Goal: Complete application form

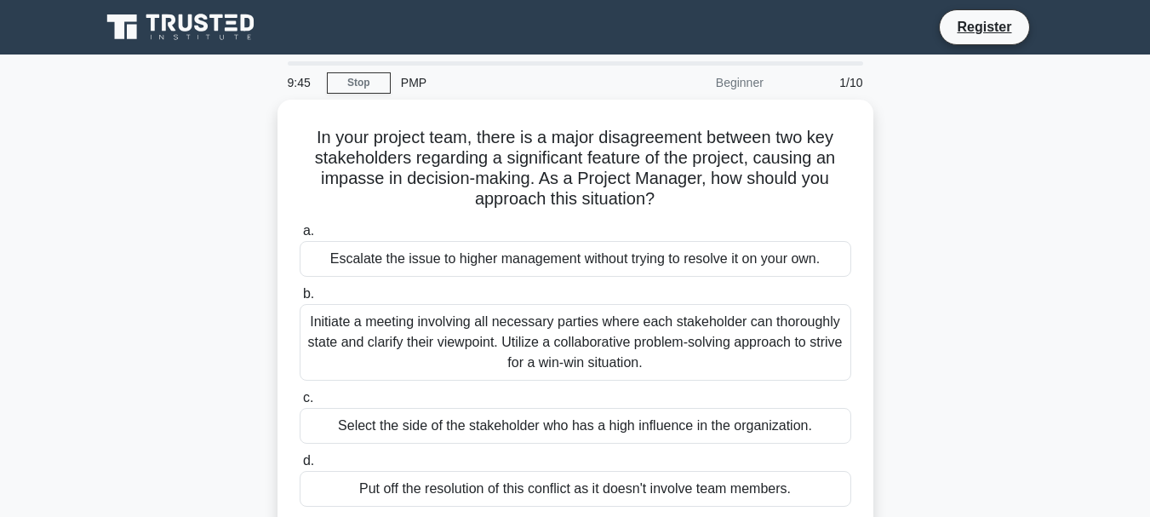
scroll to position [85, 0]
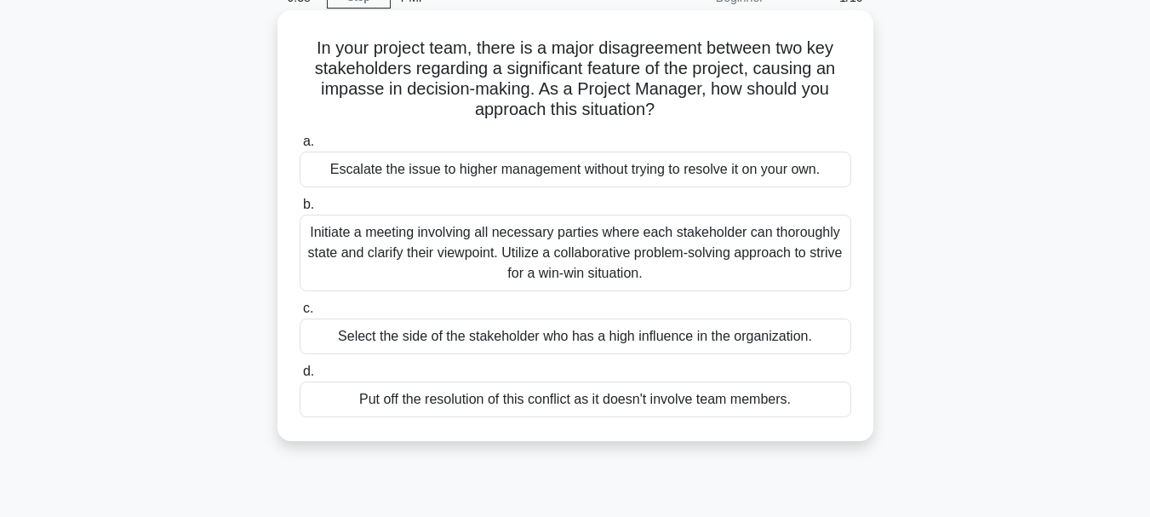
click at [374, 247] on div "Initiate a meeting involving all necessary parties where each stakeholder can t…" at bounding box center [576, 253] width 552 height 77
click at [300, 210] on input "b. Initiate a meeting involving all necessary parties where each stakeholder ca…" at bounding box center [300, 204] width 0 height 11
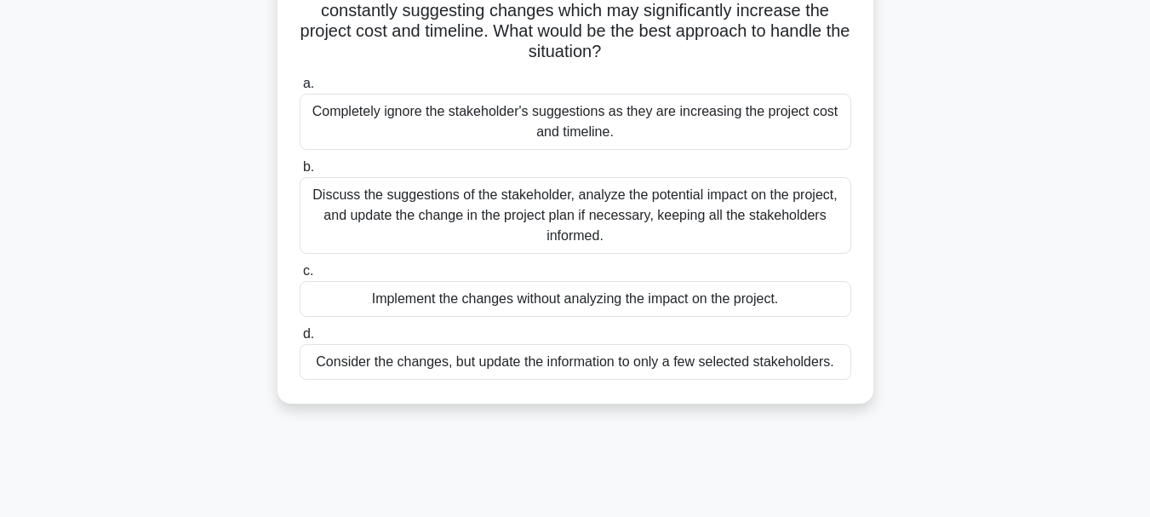
scroll to position [170, 0]
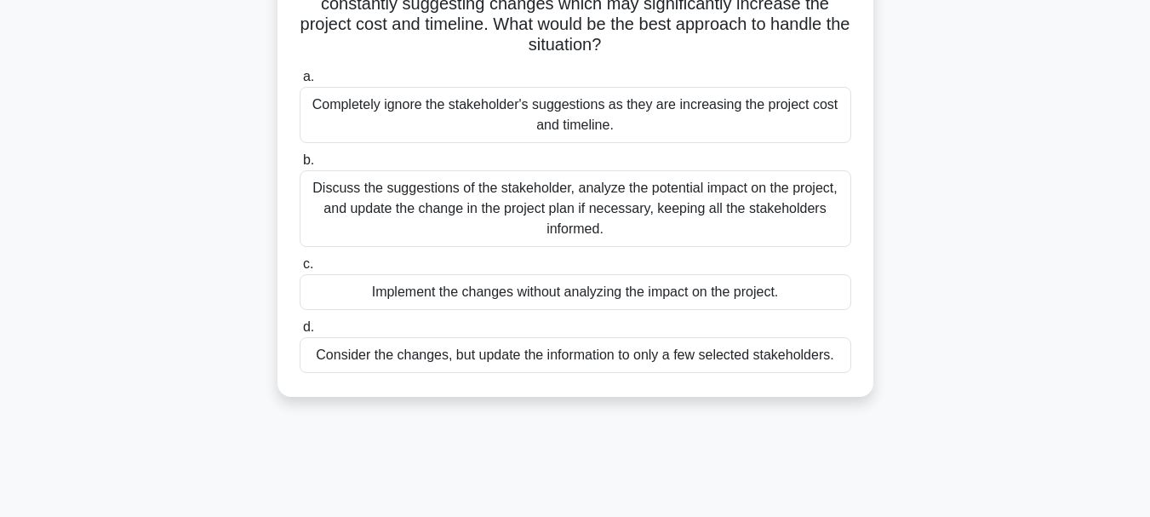
click at [368, 214] on div "Discuss the suggestions of the stakeholder, analyze the potential impact on the…" at bounding box center [576, 208] width 552 height 77
click at [300, 166] on input "b. Discuss the suggestions of the stakeholder, analyze the potential impact on …" at bounding box center [300, 160] width 0 height 11
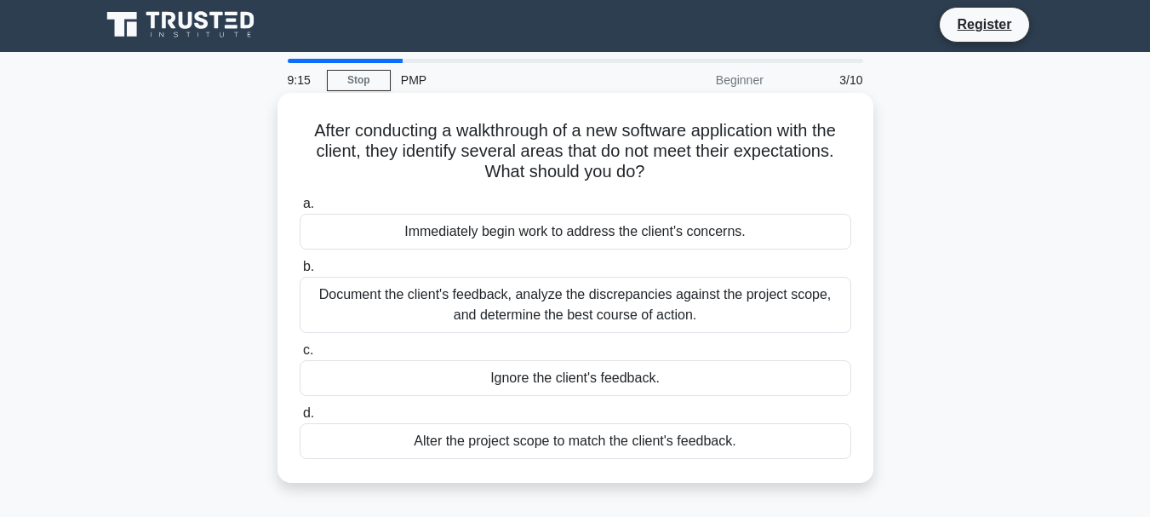
scroll to position [0, 0]
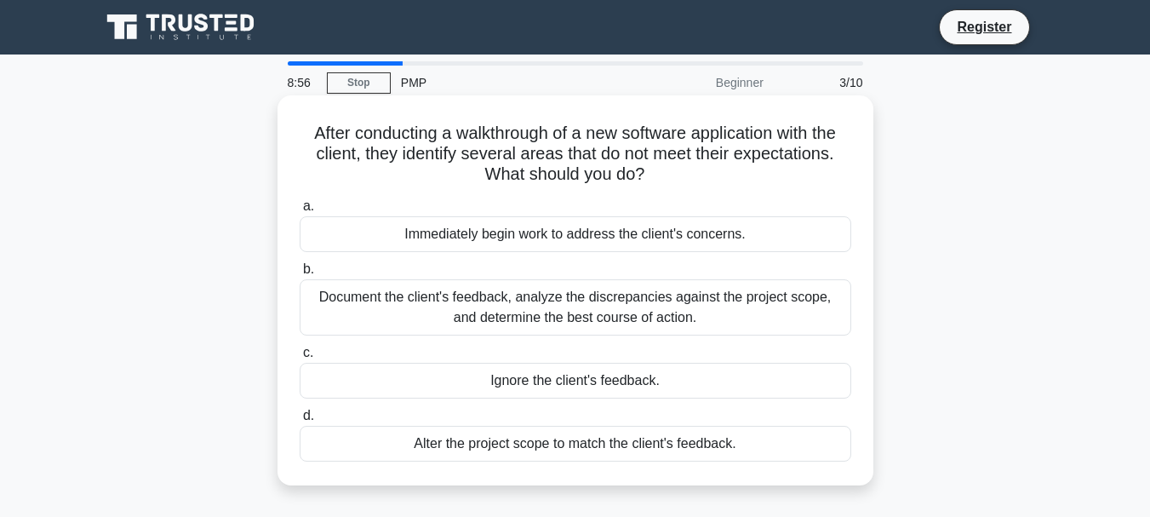
click at [371, 310] on div "Document the client's feedback, analyze the discrepancies against the project s…" at bounding box center [576, 307] width 552 height 56
click at [300, 275] on input "b. Document the client's feedback, analyze the discrepancies against the projec…" at bounding box center [300, 269] width 0 height 11
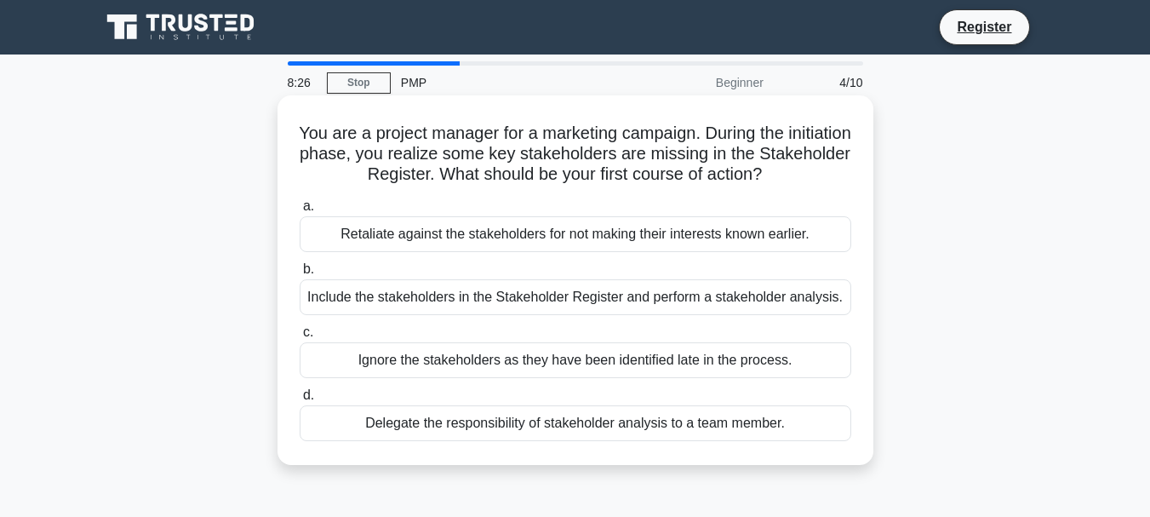
click at [392, 297] on div "Include the stakeholders in the Stakeholder Register and perform a stakeholder …" at bounding box center [576, 297] width 552 height 36
click at [300, 275] on input "b. Include the stakeholders in the Stakeholder Register and perform a stakehold…" at bounding box center [300, 269] width 0 height 11
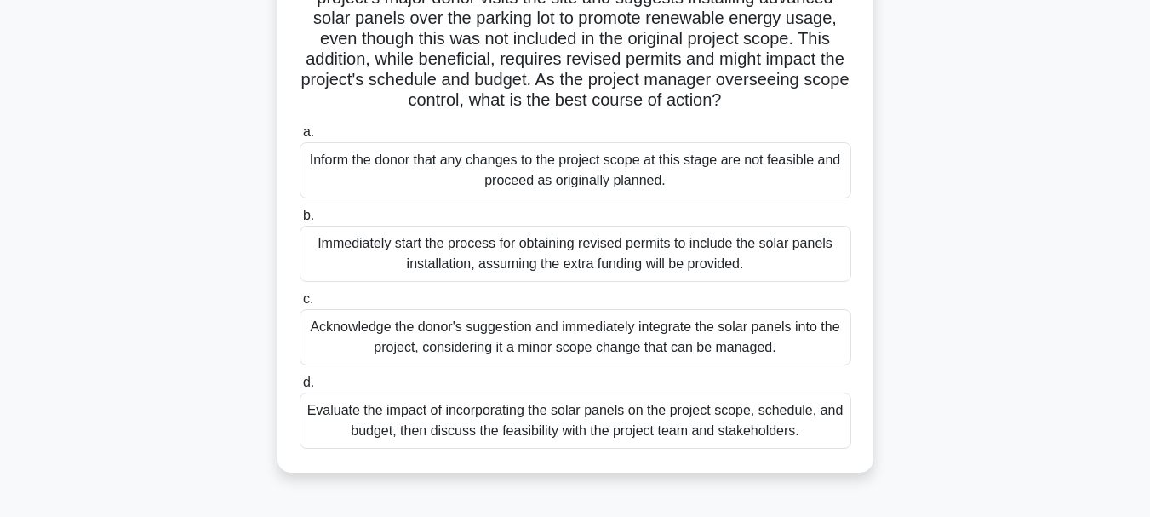
scroll to position [170, 0]
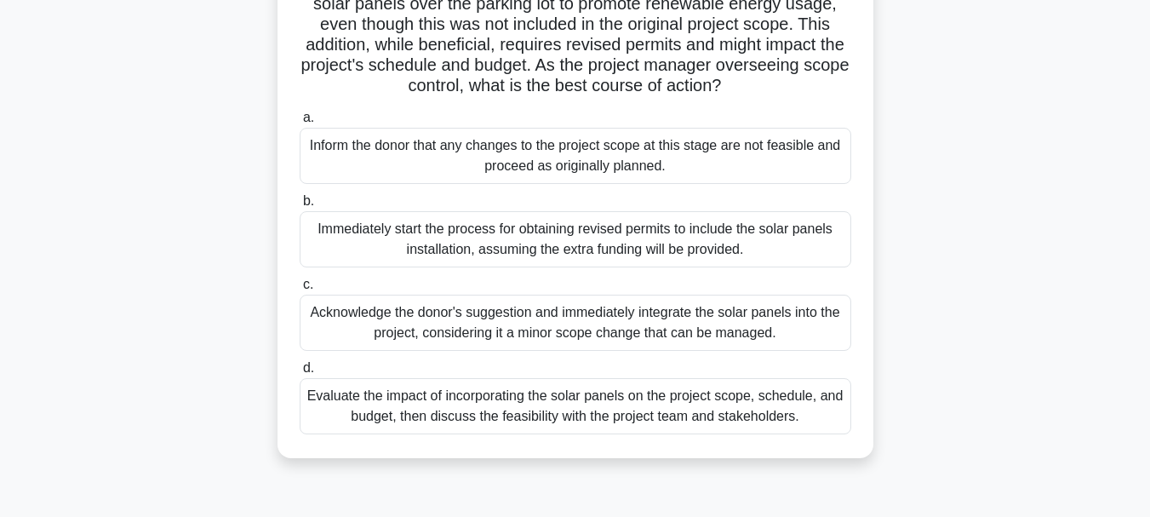
click at [348, 426] on div "Evaluate the impact of incorporating the solar panels on the project scope, sch…" at bounding box center [576, 406] width 552 height 56
click at [300, 374] on input "d. Evaluate the impact of incorporating the solar panels on the project scope, …" at bounding box center [300, 368] width 0 height 11
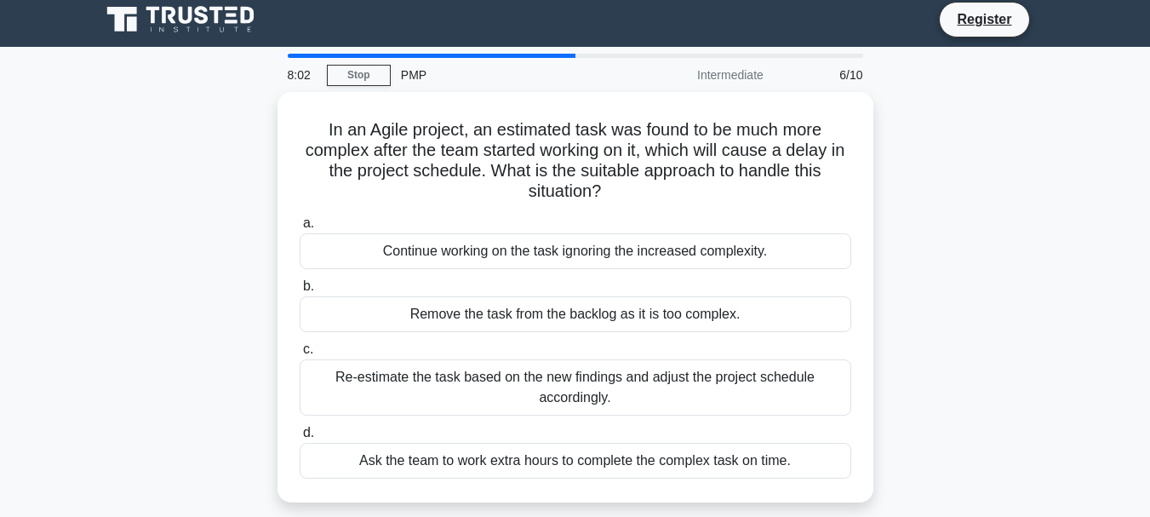
scroll to position [0, 0]
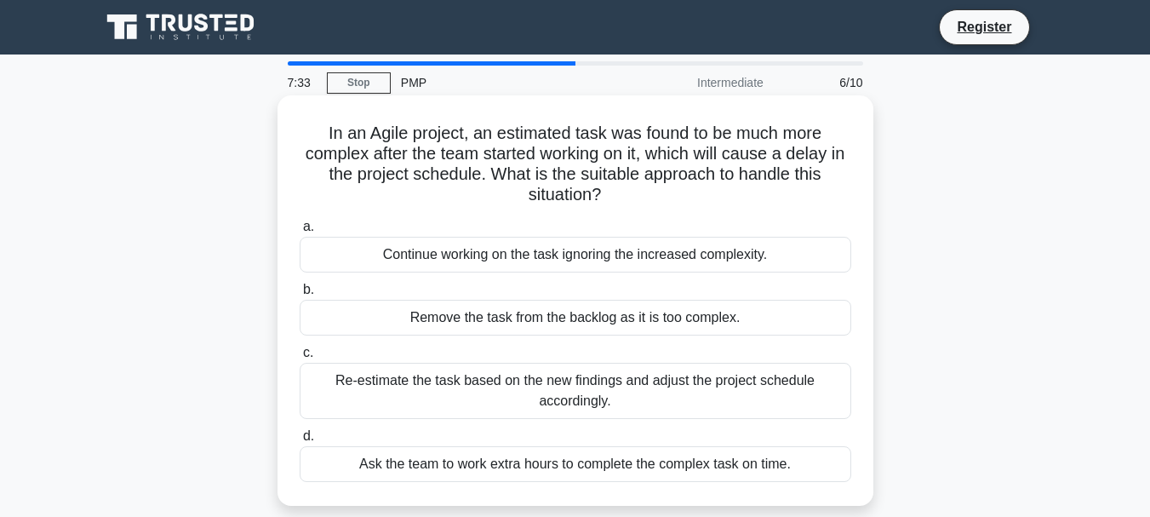
click at [465, 390] on div "Re-estimate the task based on the new findings and adjust the project schedule …" at bounding box center [576, 391] width 552 height 56
click at [300, 358] on input "c. Re-estimate the task based on the new findings and adjust the project schedu…" at bounding box center [300, 352] width 0 height 11
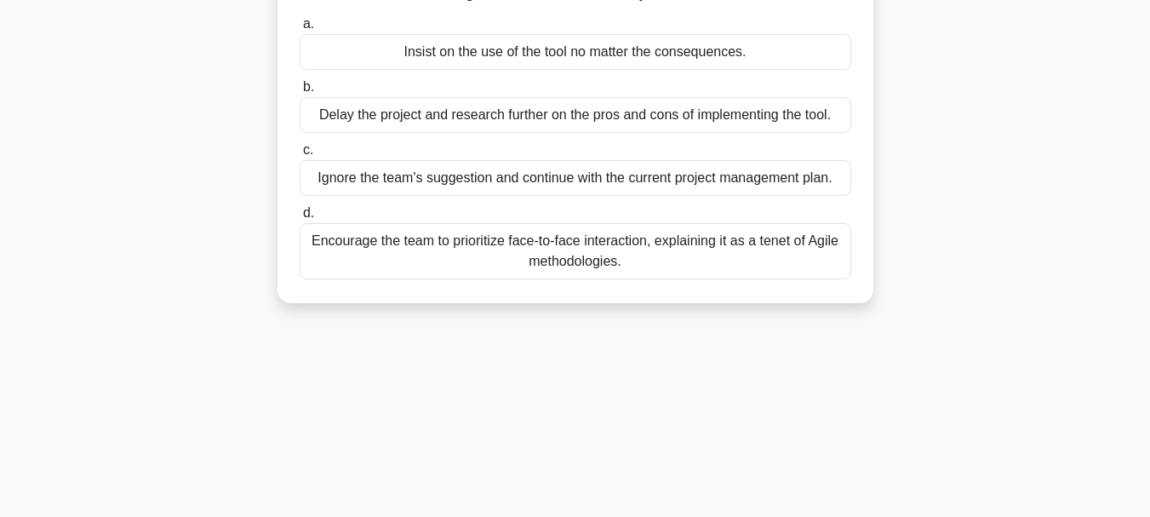
scroll to position [232, 0]
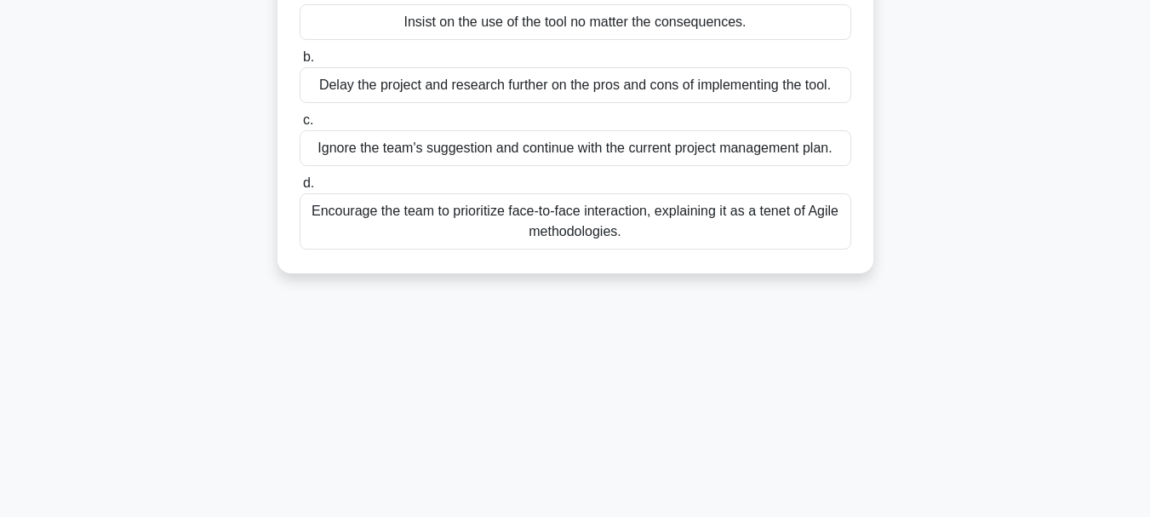
click at [399, 215] on div "Encourage the team to prioritize face-to-face interaction, explaining it as a t…" at bounding box center [576, 221] width 552 height 56
click at [300, 189] on input "d. Encourage the team to prioritize face-to-face interaction, explaining it as …" at bounding box center [300, 183] width 0 height 11
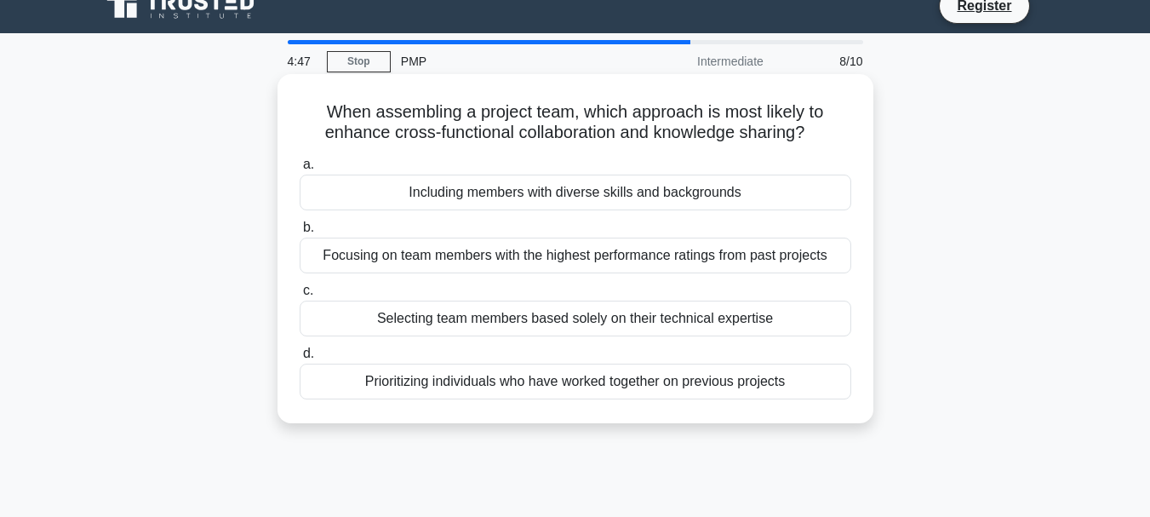
scroll to position [0, 0]
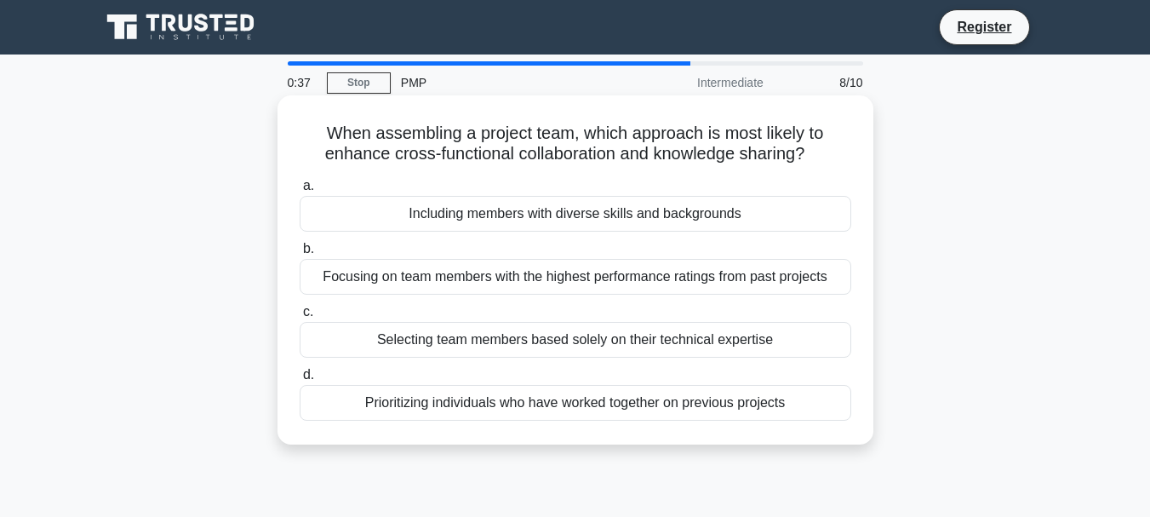
click at [361, 331] on div "Selecting team members based solely on their technical expertise" at bounding box center [576, 340] width 552 height 36
click at [300, 318] on input "c. Selecting team members based solely on their technical expertise" at bounding box center [300, 311] width 0 height 11
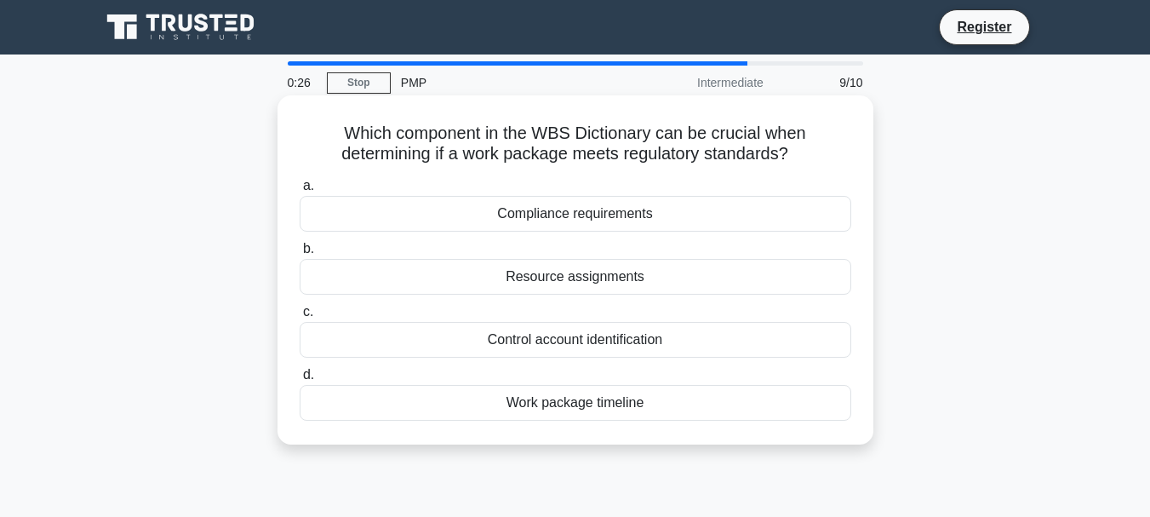
click at [496, 212] on div "Compliance requirements" at bounding box center [576, 214] width 552 height 36
click at [300, 192] on input "a. Compliance requirements" at bounding box center [300, 185] width 0 height 11
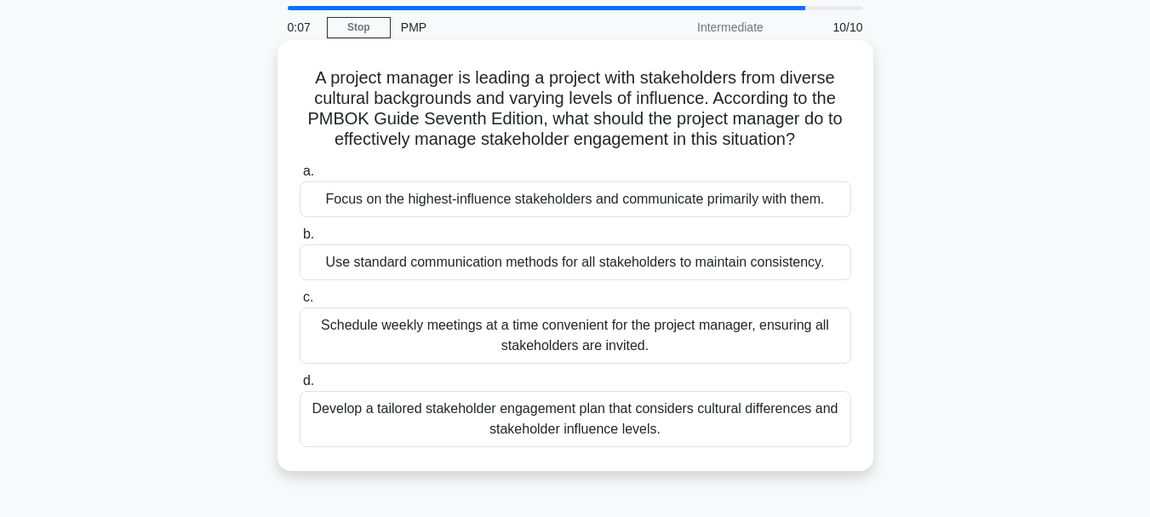
scroll to position [85, 0]
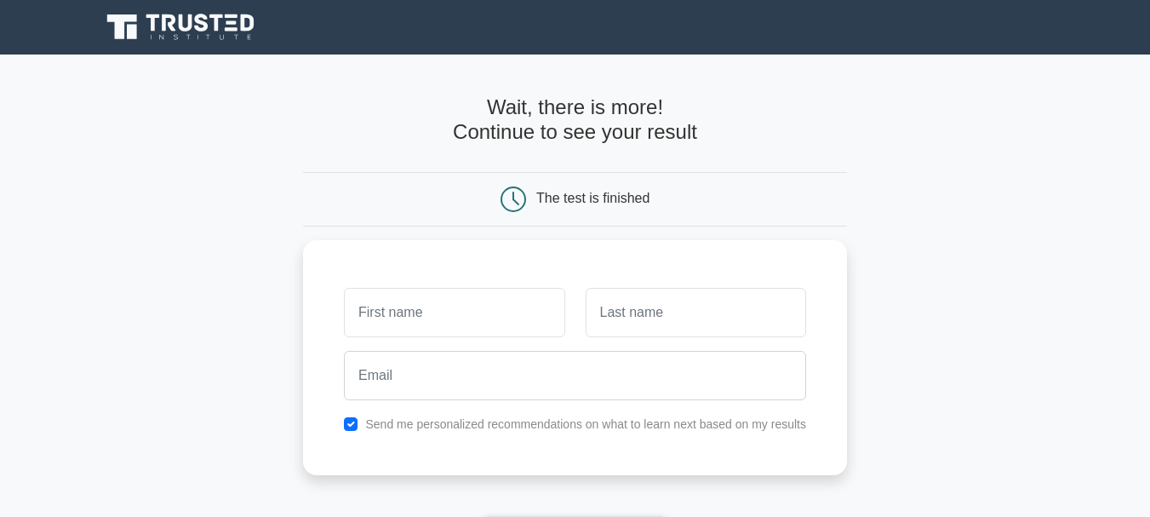
click at [227, 261] on main "Wait, there is more! Continue to see your result The test is finished and the" at bounding box center [575, 360] width 1150 height 613
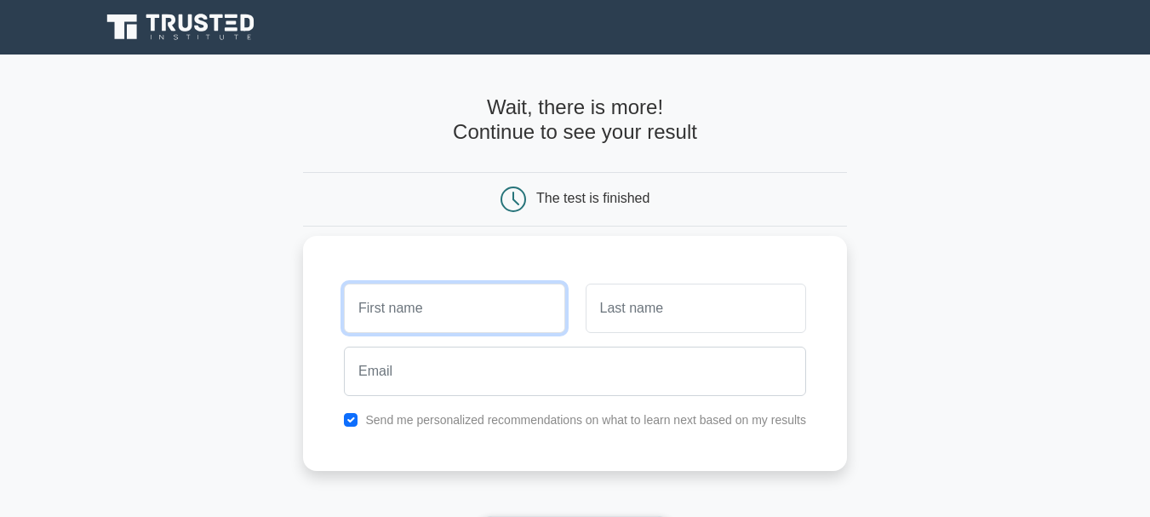
click at [371, 307] on input "text" at bounding box center [454, 307] width 220 height 49
type input "Md"
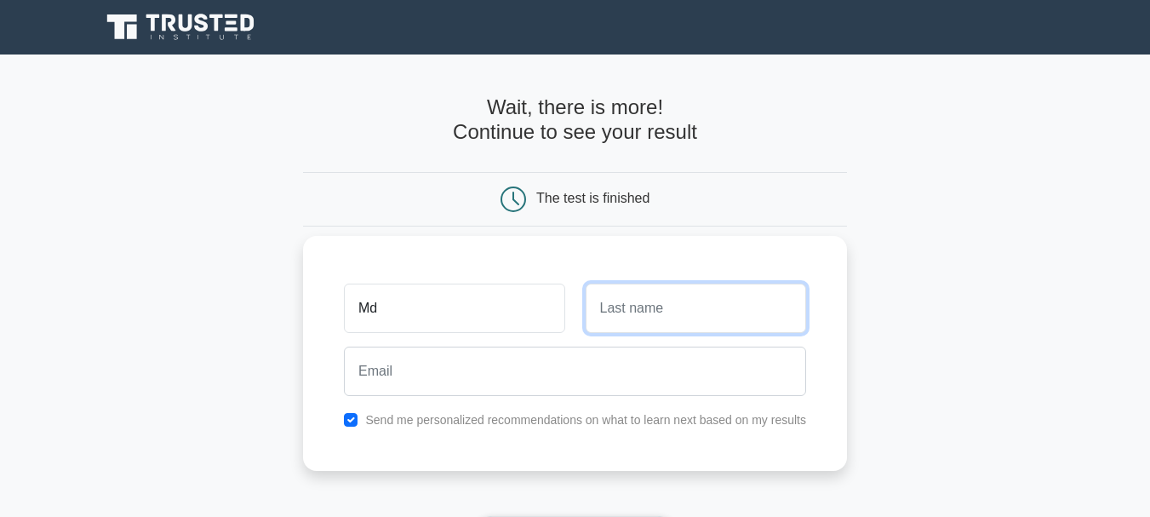
click at [635, 306] on input "text" at bounding box center [696, 307] width 220 height 49
type input "Alamgir"
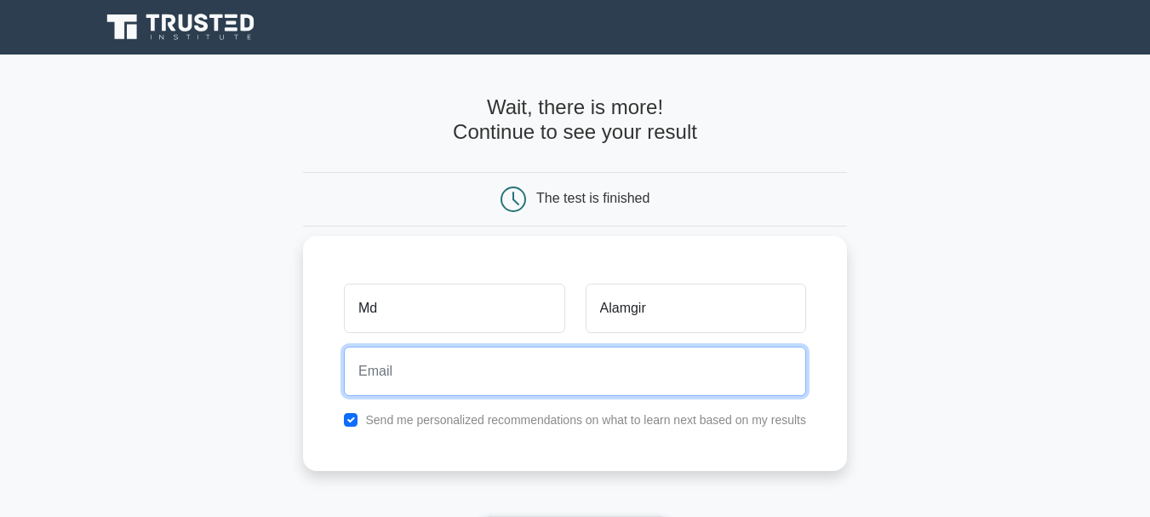
click at [429, 363] on input "email" at bounding box center [575, 370] width 462 height 49
type input "alamgir22nd@gmail.com"
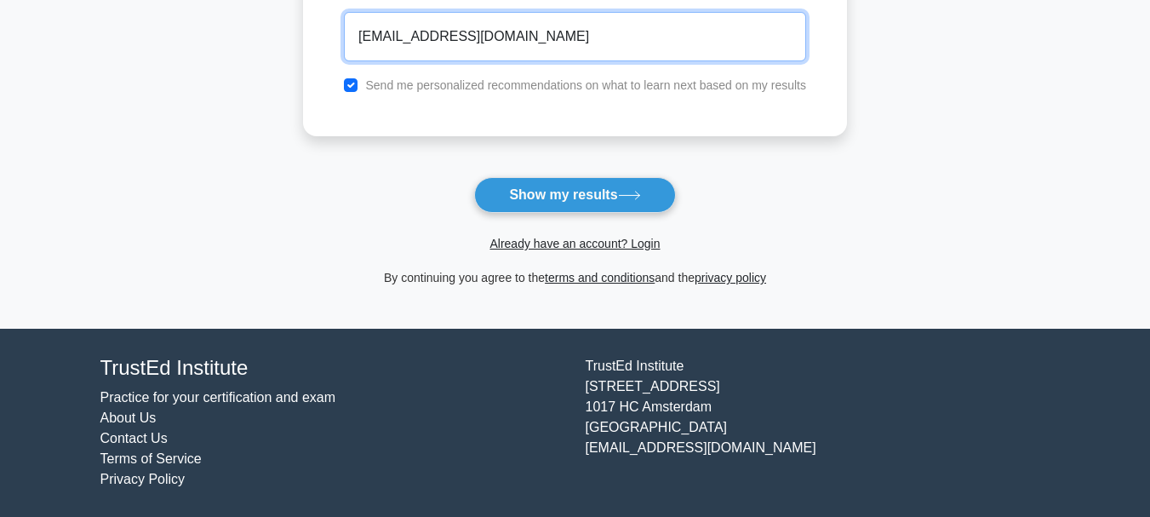
scroll to position [340, 0]
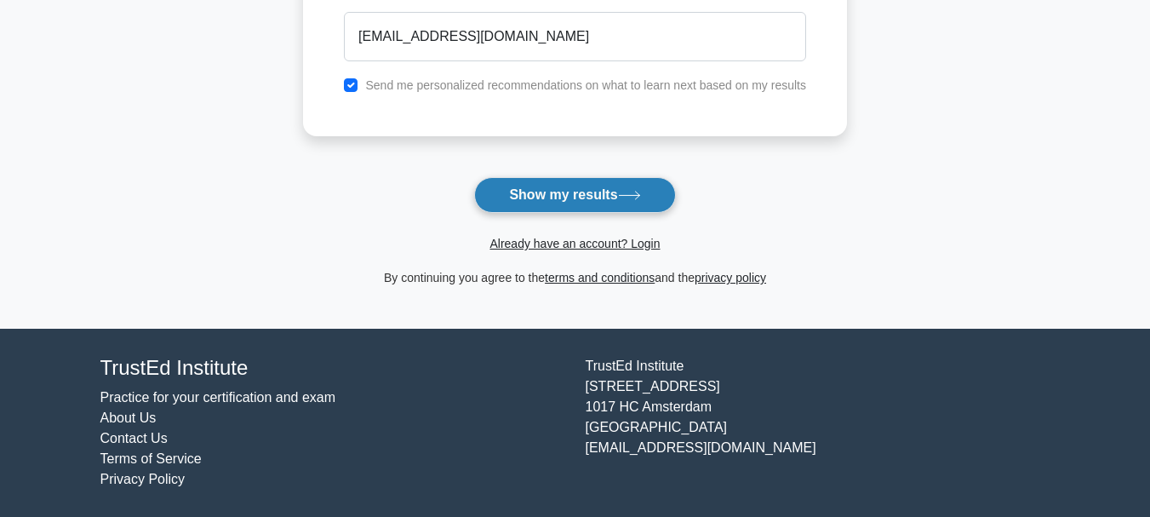
click at [535, 197] on button "Show my results" at bounding box center [574, 195] width 201 height 36
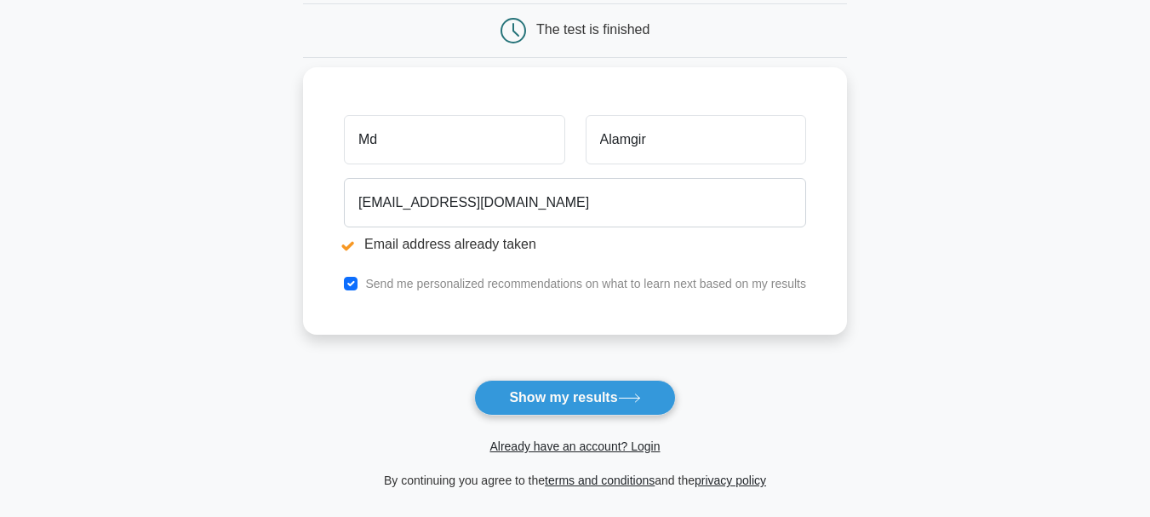
scroll to position [341, 0]
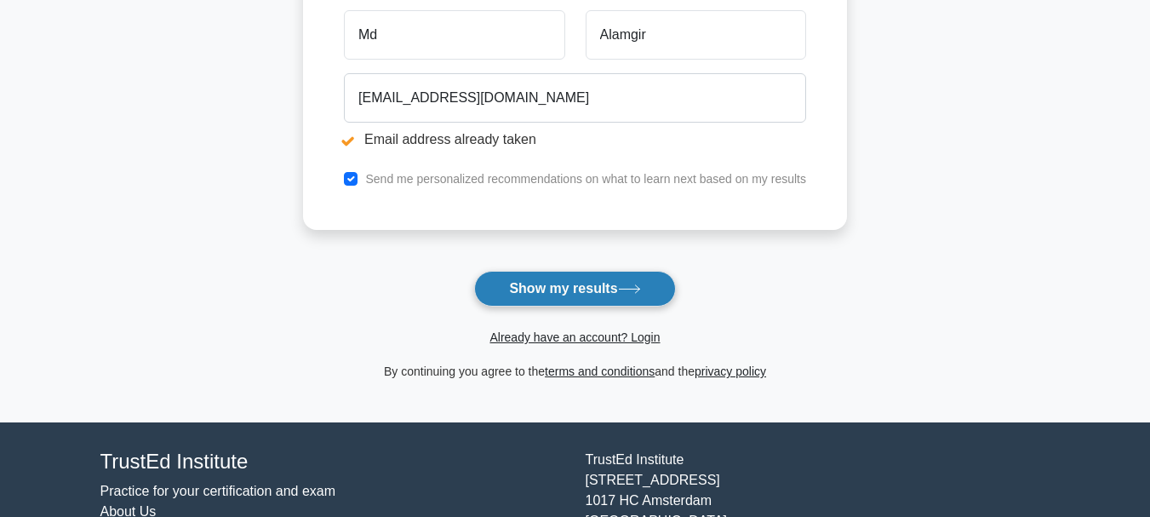
click at [510, 288] on button "Show my results" at bounding box center [574, 289] width 201 height 36
